Goal: Communication & Community: Answer question/provide support

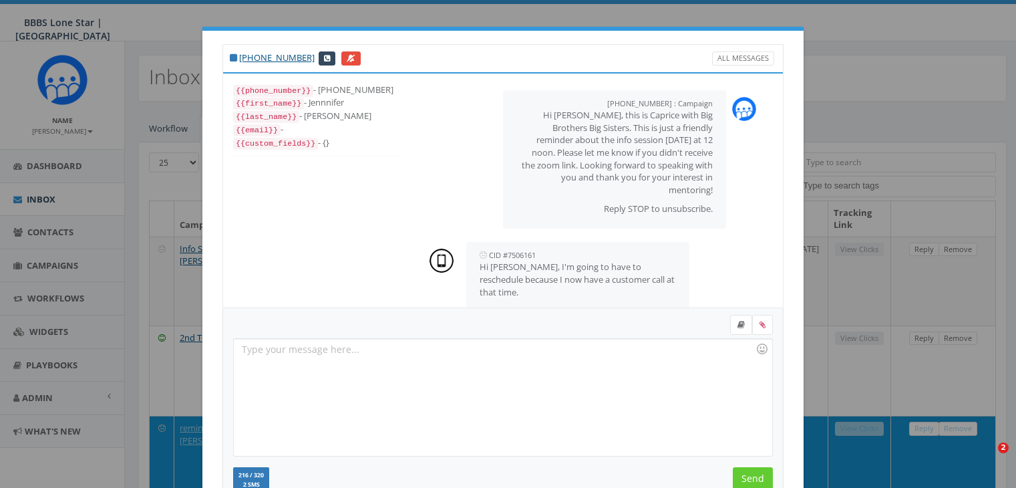
select select
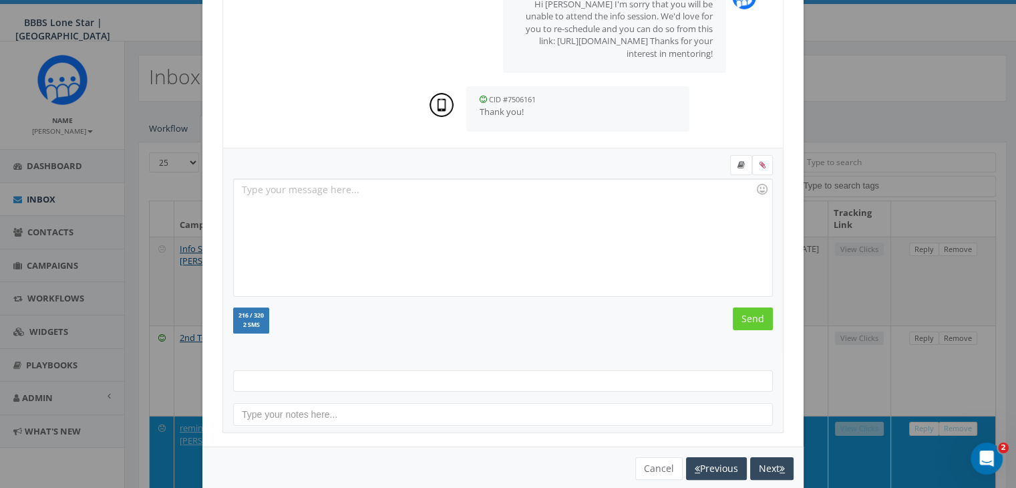
scroll to position [179, 0]
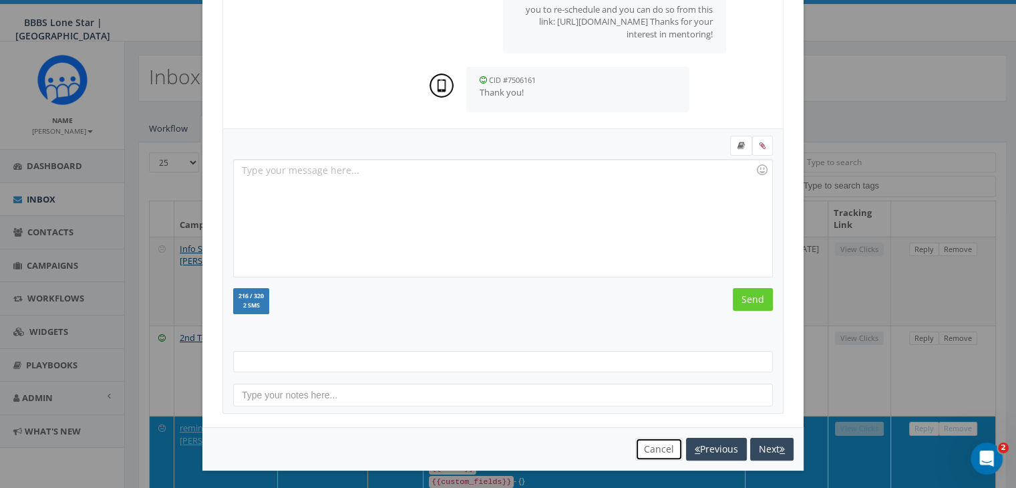
click at [656, 449] on button "Cancel" at bounding box center [658, 449] width 47 height 23
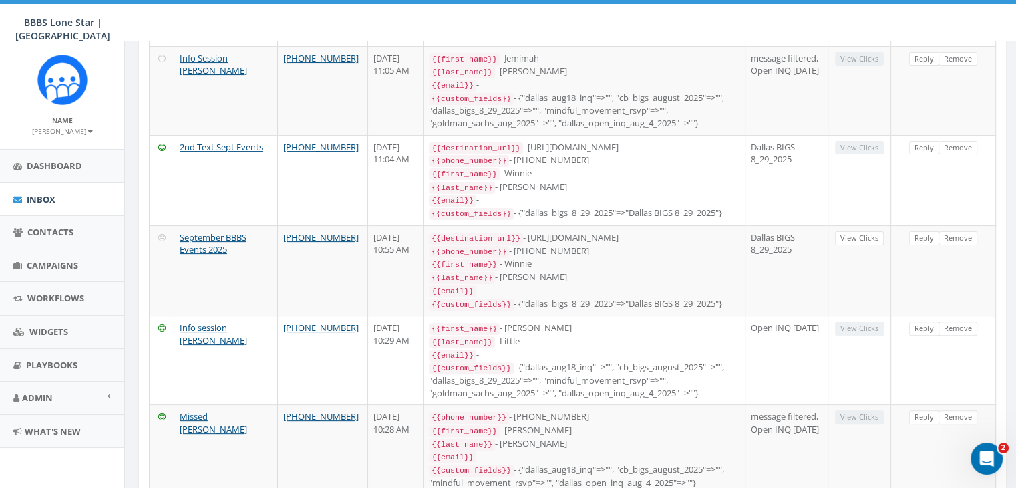
scroll to position [401, 0]
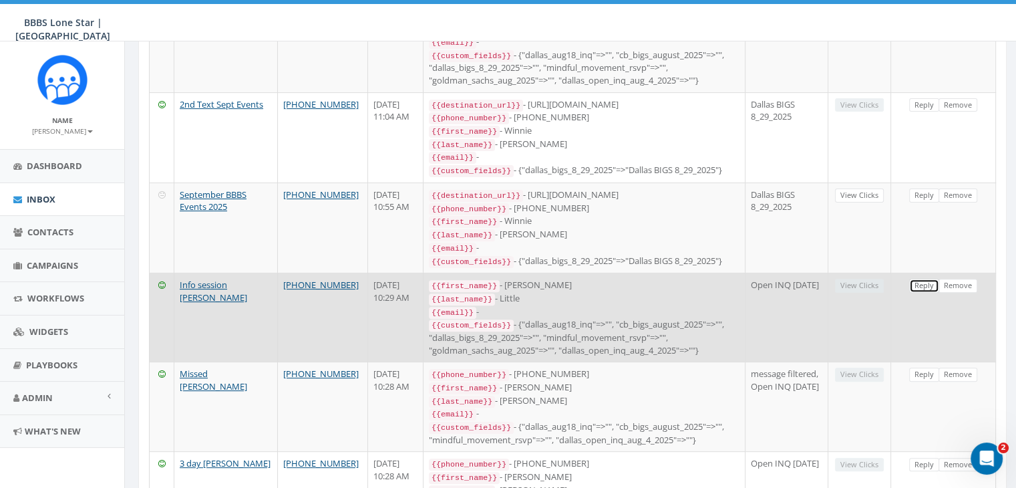
click at [927, 279] on link "Reply" at bounding box center [924, 286] width 30 height 14
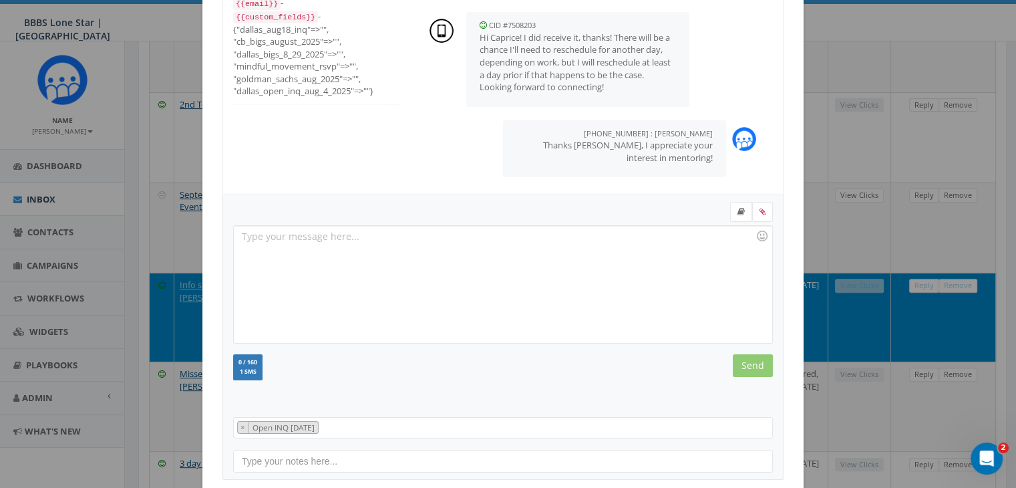
scroll to position [134, 0]
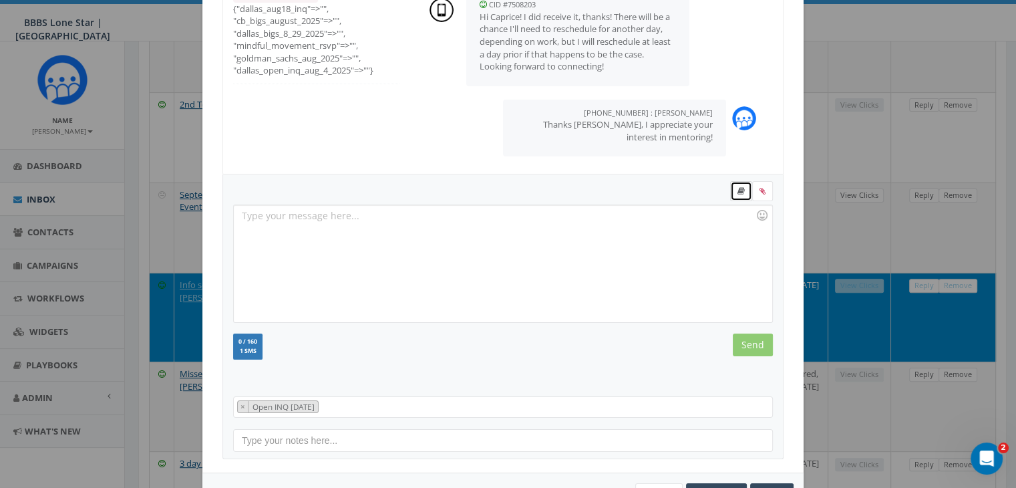
click at [734, 195] on link at bounding box center [741, 191] width 22 height 20
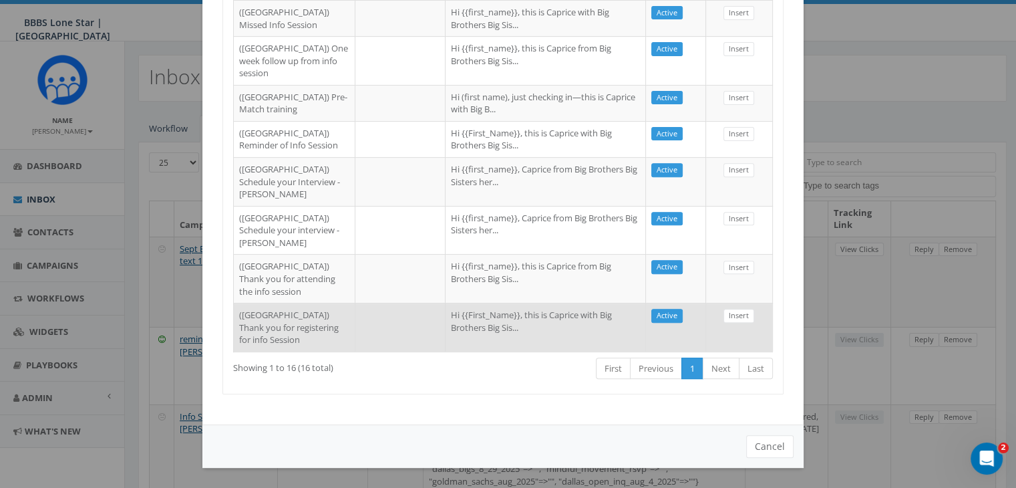
scroll to position [772, 0]
click at [369, 309] on td at bounding box center [400, 327] width 90 height 49
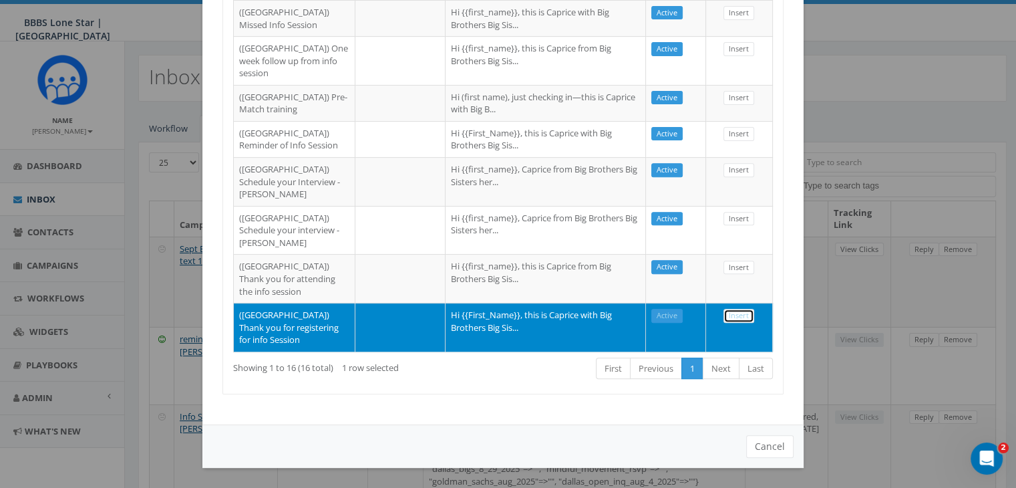
click at [736, 309] on link "Insert" at bounding box center [738, 316] width 31 height 14
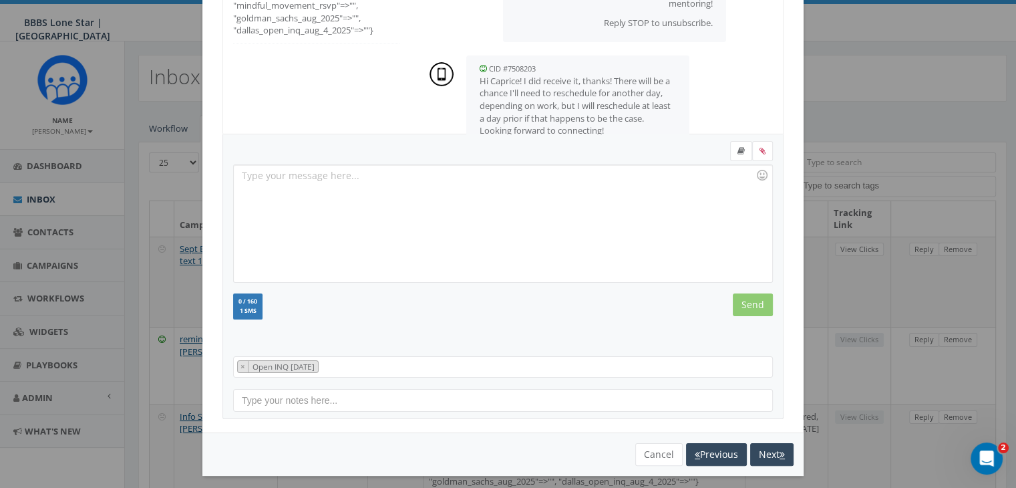
scroll to position [116, 0]
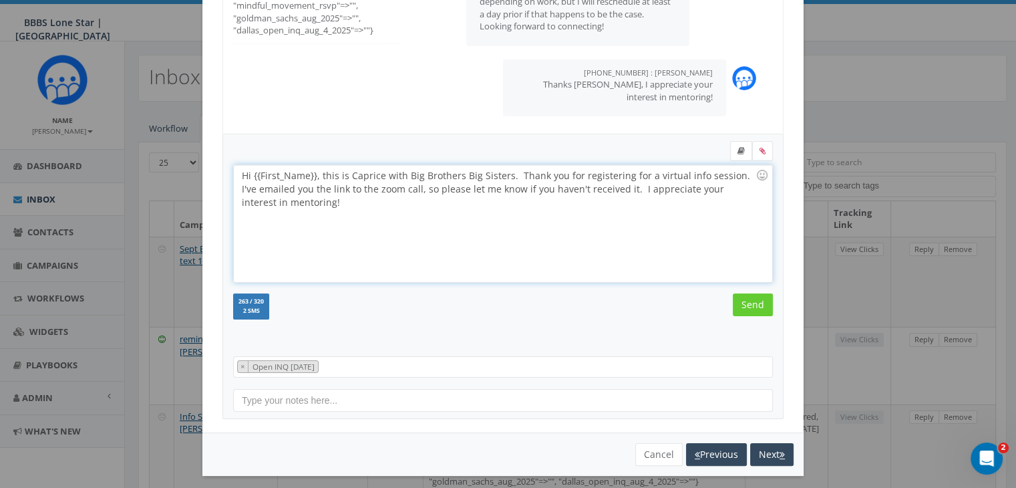
click at [310, 174] on div "Hi {{First_Name}}, this is Caprice with Big Brothers Big Sisters. Thank you for…" at bounding box center [503, 223] width 538 height 117
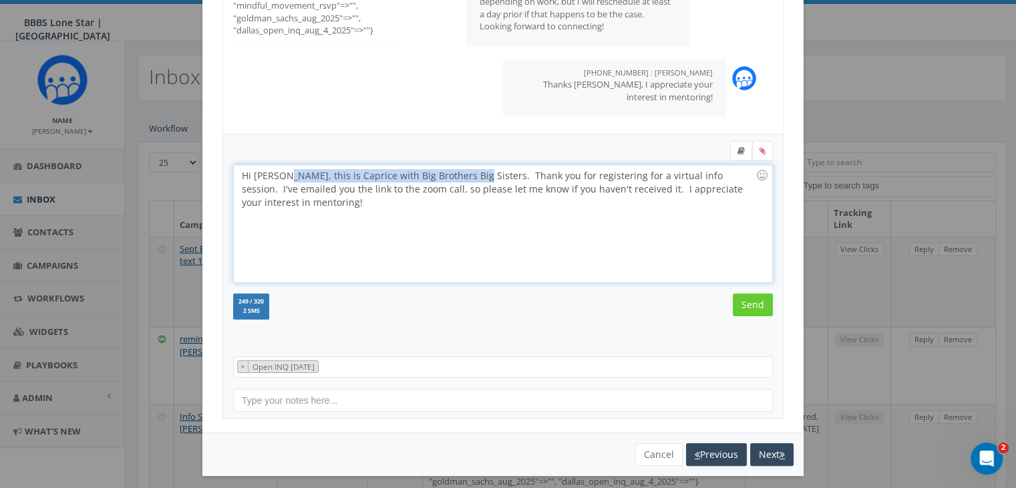
drag, startPoint x: 458, startPoint y: 173, endPoint x: 276, endPoint y: 176, distance: 182.4
click at [276, 176] on div "Hi Jake, this is Caprice with Big Brothers Big Sisters. Thank you for registeri…" at bounding box center [503, 223] width 538 height 117
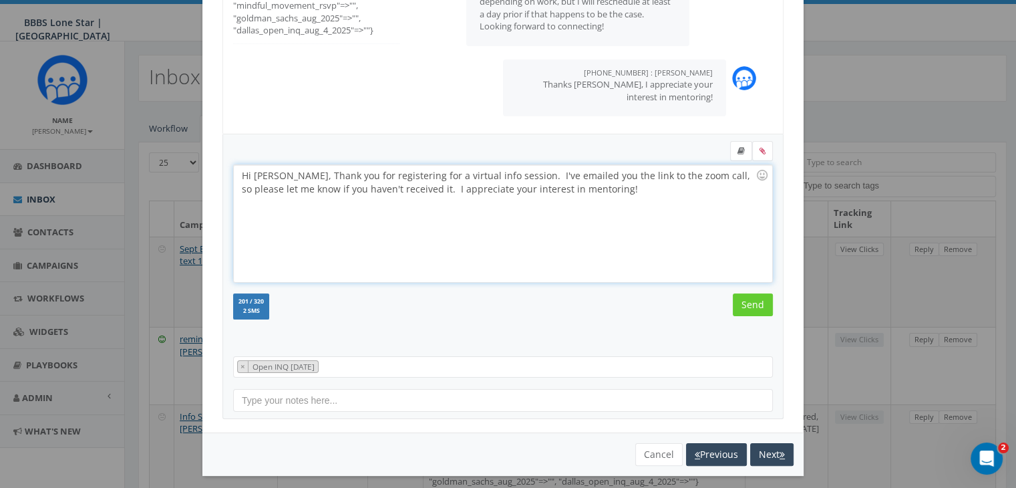
click at [486, 172] on div "Hi Jake, Thank you for registering for a virtual info session. I've emailed you…" at bounding box center [503, 223] width 538 height 117
click at [756, 303] on input "Send" at bounding box center [753, 304] width 40 height 23
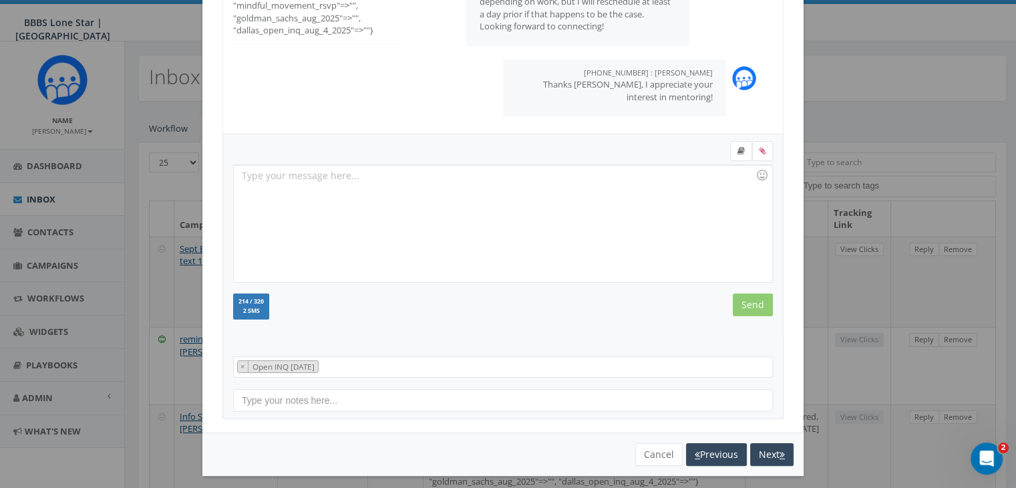
scroll to position [224, 0]
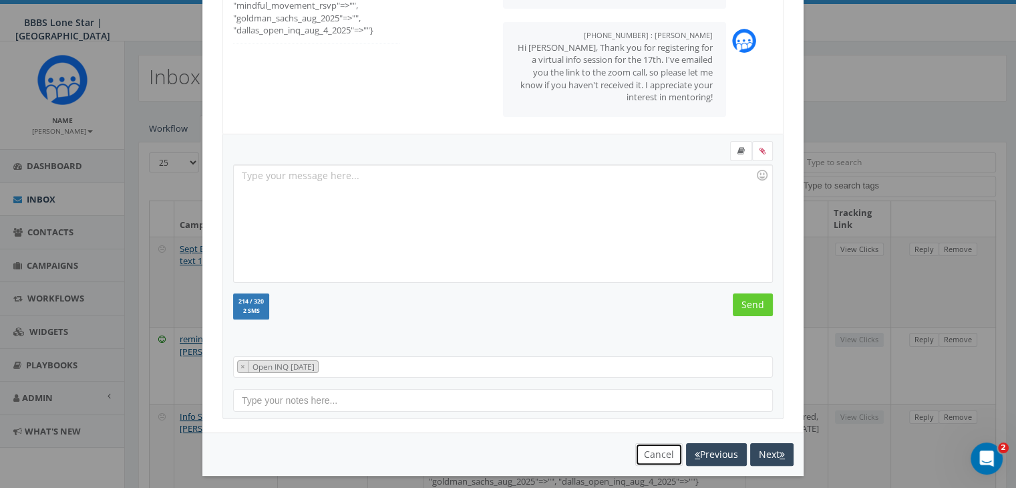
click at [647, 448] on button "Cancel" at bounding box center [658, 454] width 47 height 23
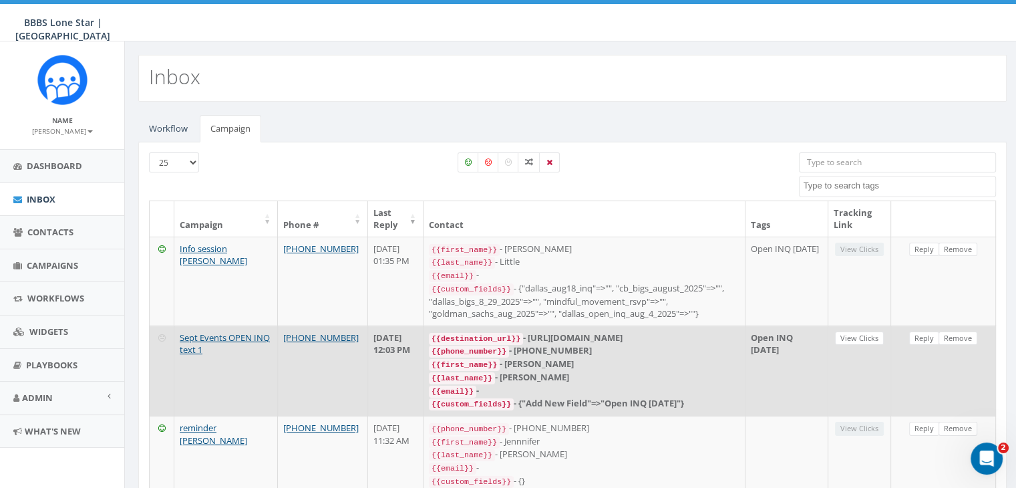
scroll to position [0, 0]
click at [923, 334] on link "Reply" at bounding box center [924, 338] width 30 height 14
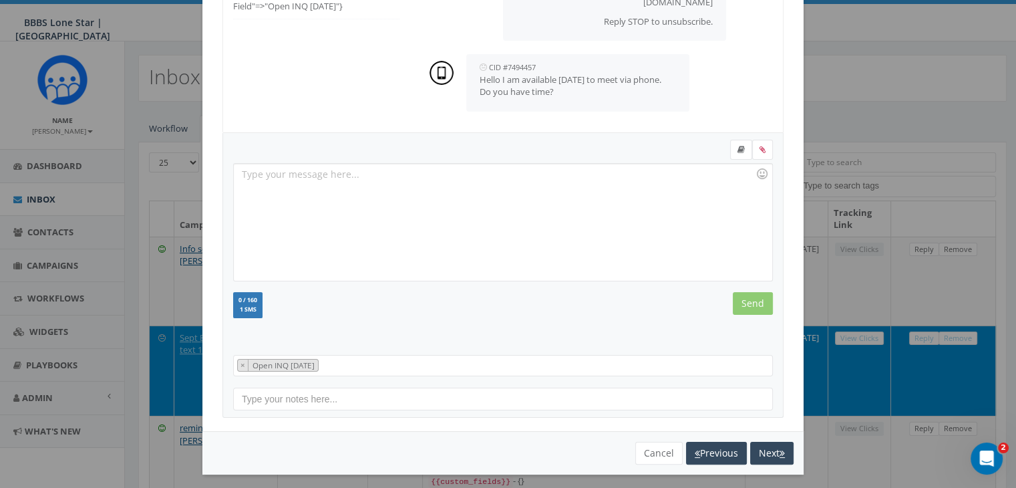
scroll to position [179, 0]
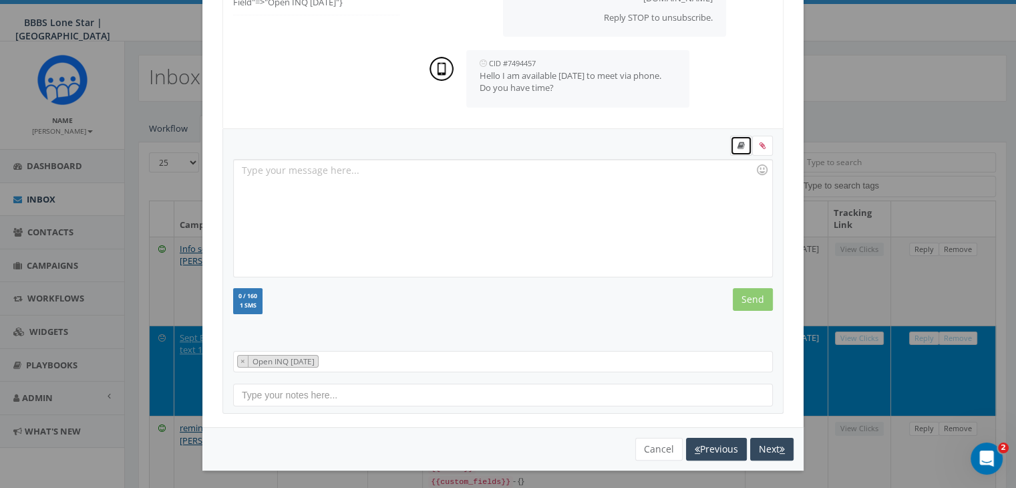
click at [738, 142] on icon at bounding box center [741, 146] width 7 height 8
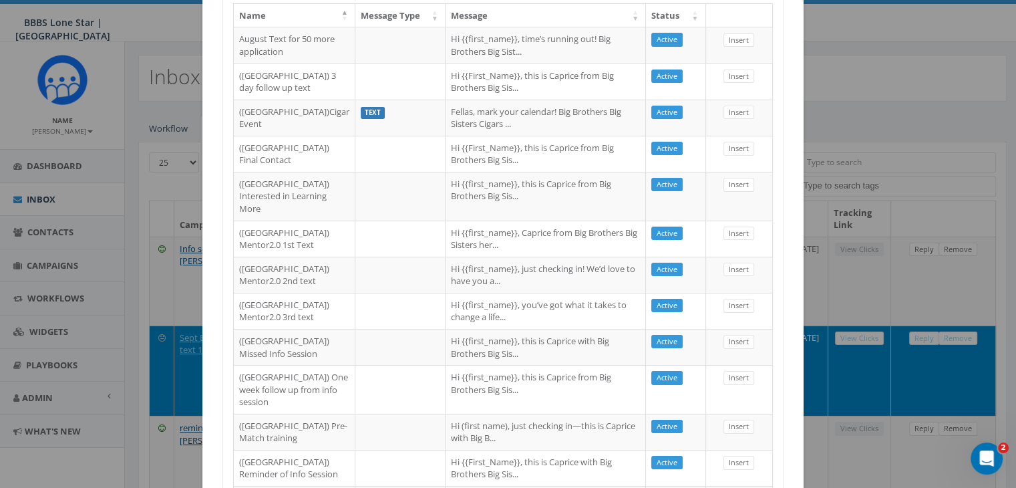
scroll to position [67, 0]
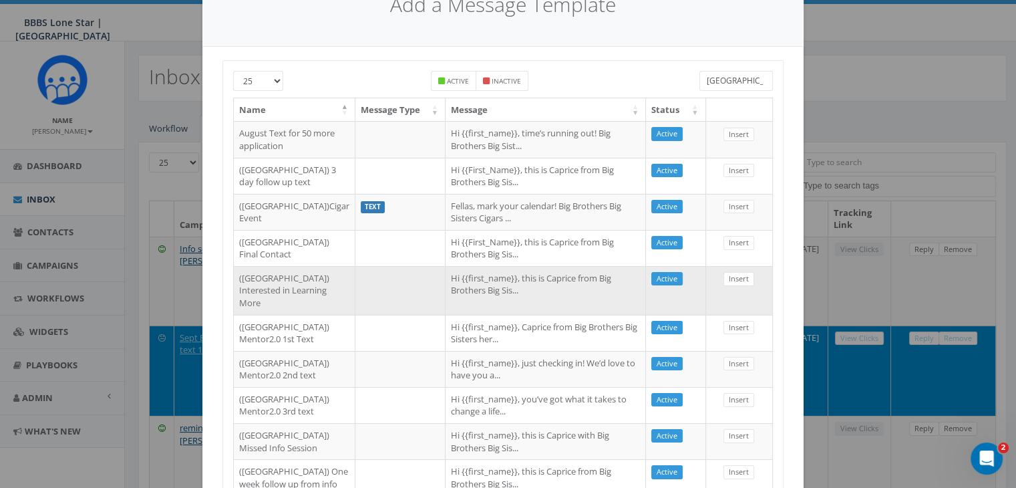
click at [549, 315] on td "Hi {{first_name}}, this is Caprice from Big Brothers Big Sis..." at bounding box center [546, 290] width 200 height 49
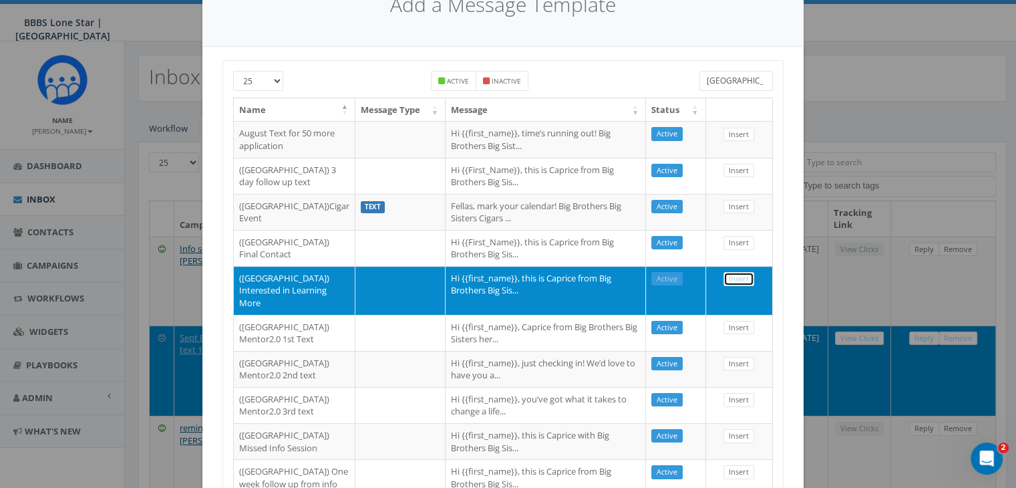
click at [738, 286] on link "Insert" at bounding box center [738, 279] width 31 height 14
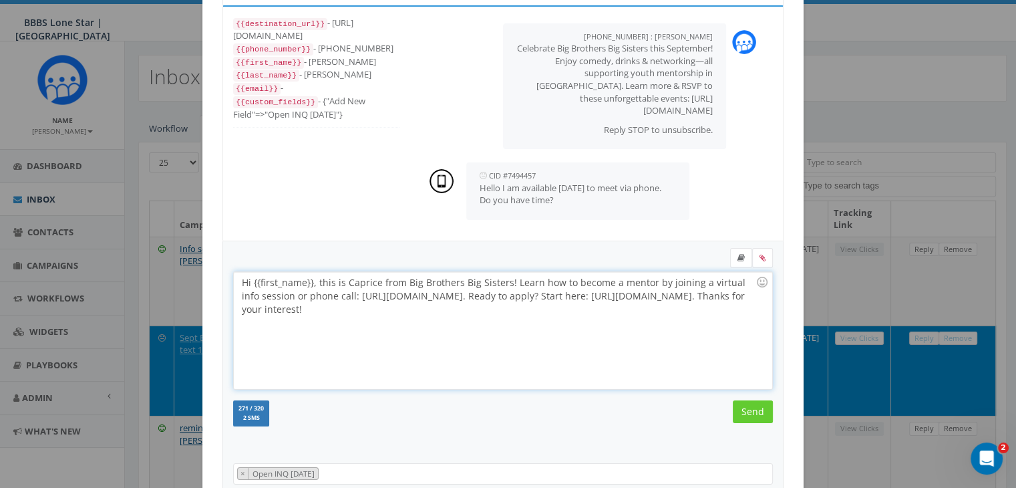
click at [308, 279] on div "Hi {{first_name}}, this is Caprice from Big Brothers Big Sisters! Learn how to …" at bounding box center [503, 330] width 538 height 117
click at [371, 279] on div "Hi Holly, The best way to learn how to become a mentor by joining a virtual inf…" at bounding box center [503, 330] width 538 height 117
click at [685, 279] on div "Hi Holly, The best way to learn more about Big Brothers Big Sisters is by joini…" at bounding box center [503, 330] width 538 height 117
drag, startPoint x: 452, startPoint y: 292, endPoint x: 464, endPoint y: 314, distance: 25.4
click at [464, 314] on div "Hi Holly, The best way to learn more about Big Brothers Big Sisters is by joini…" at bounding box center [503, 330] width 538 height 117
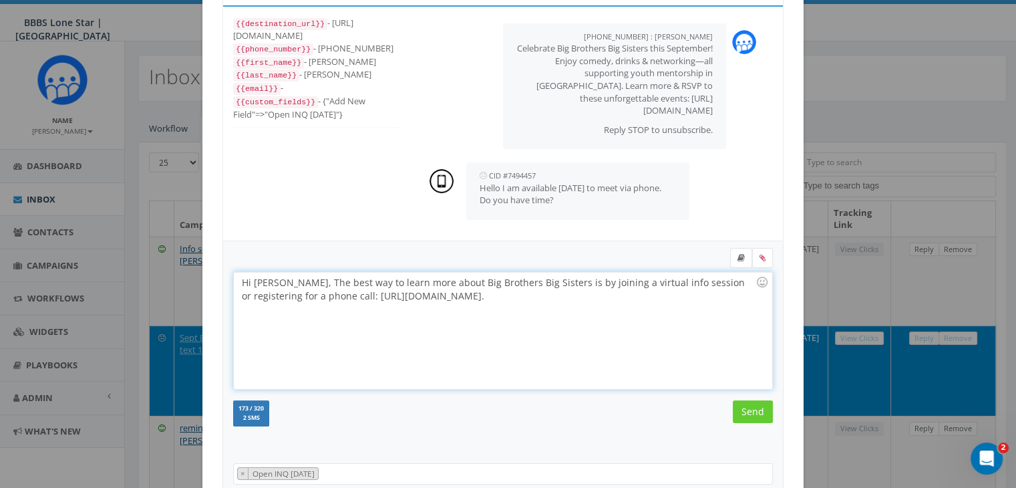
click at [287, 295] on div "Hi Holly, The best way to learn more about Big Brothers Big Sisters is by joini…" at bounding box center [503, 330] width 538 height 117
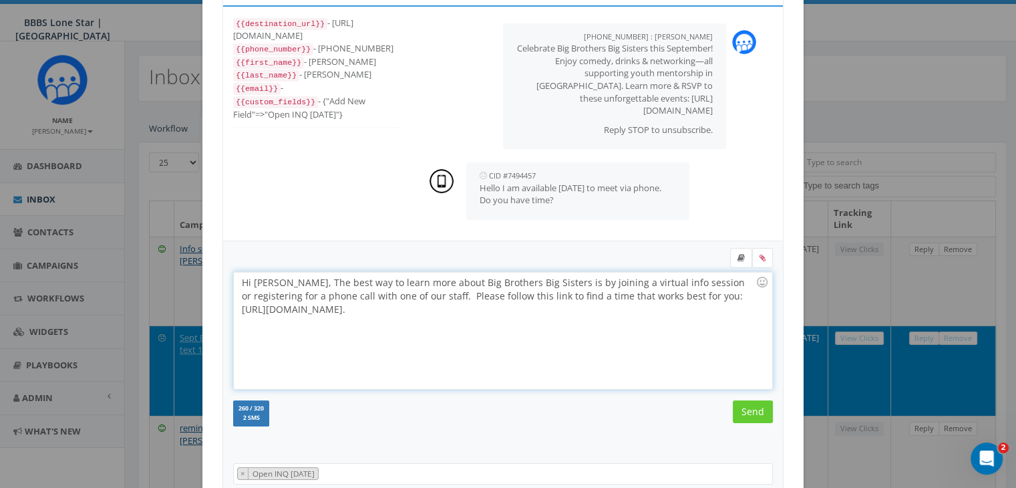
click at [406, 308] on div "Hi Holly, The best way to learn more about Big Brothers Big Sisters is by joini…" at bounding box center [503, 330] width 538 height 117
click at [739, 407] on input "Send" at bounding box center [753, 411] width 40 height 23
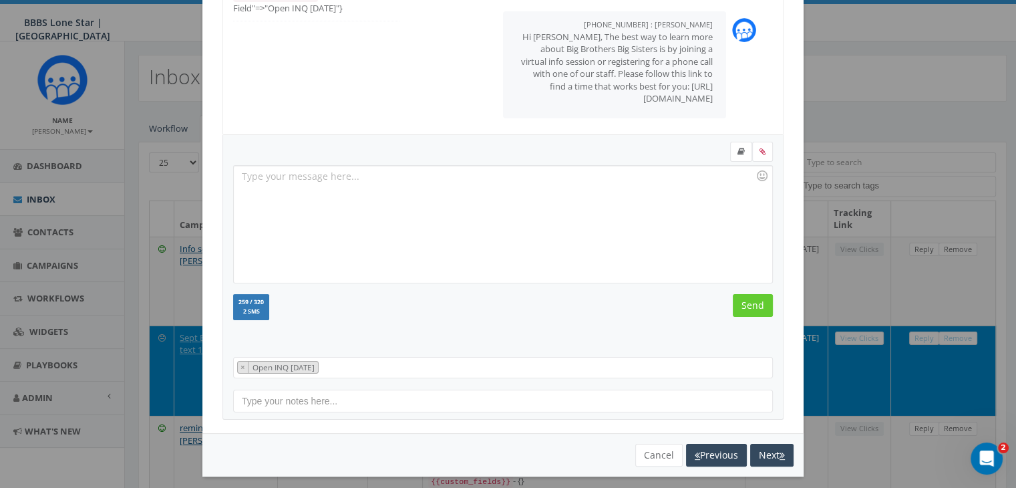
scroll to position [179, 0]
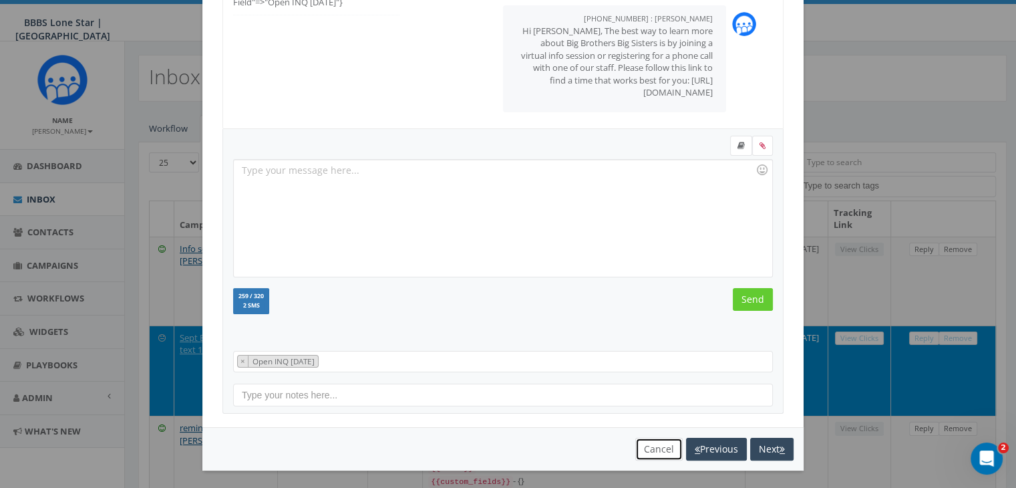
click at [645, 444] on button "Cancel" at bounding box center [658, 449] width 47 height 23
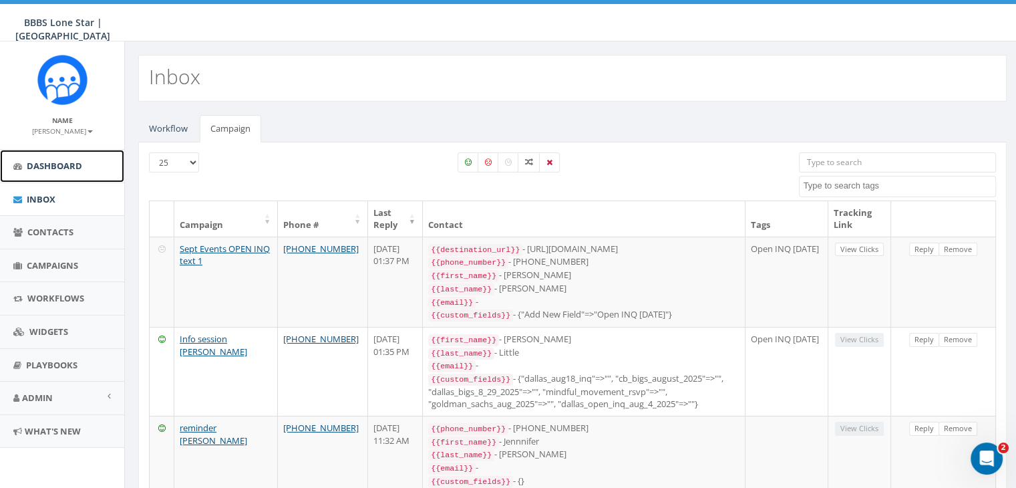
click at [58, 158] on link "Dashboard" at bounding box center [62, 166] width 124 height 33
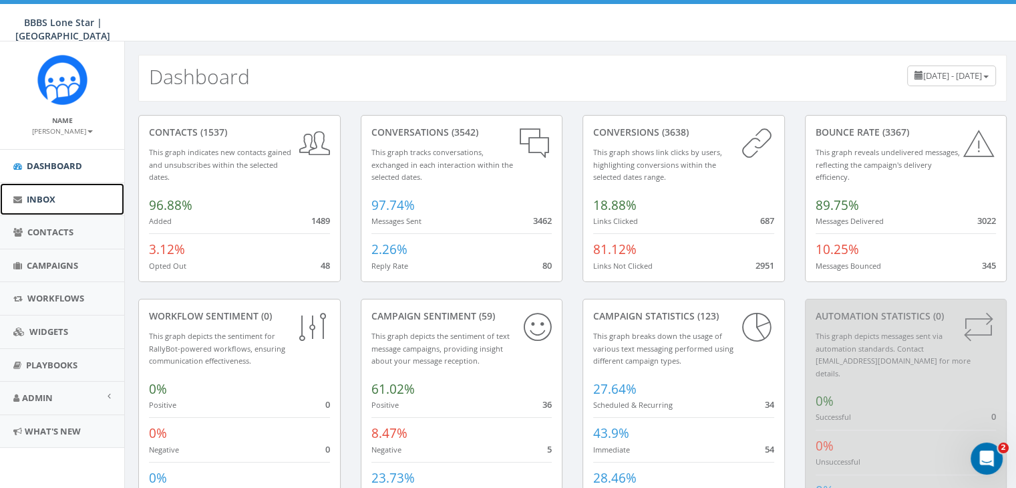
click at [45, 198] on span "Inbox" at bounding box center [41, 199] width 29 height 12
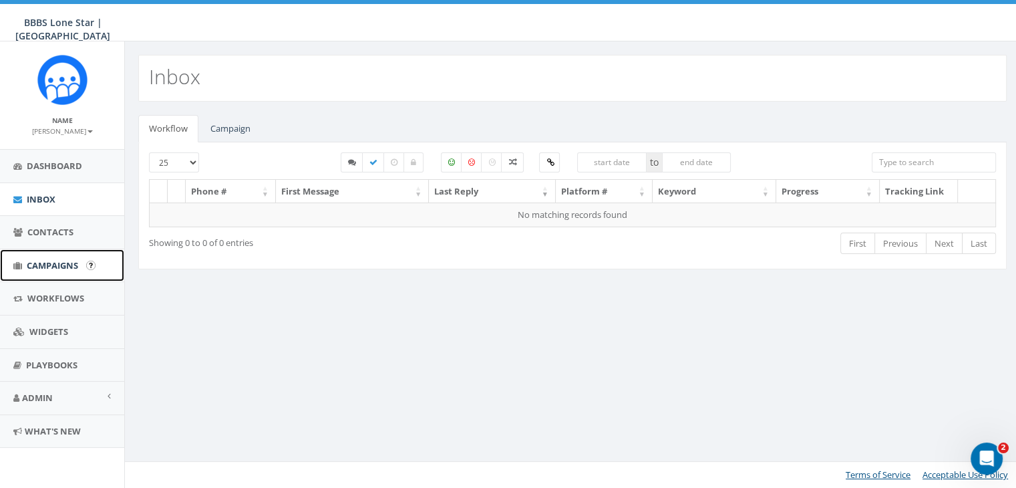
click at [40, 259] on span "Campaigns" at bounding box center [52, 265] width 51 height 12
